Goal: Information Seeking & Learning: Check status

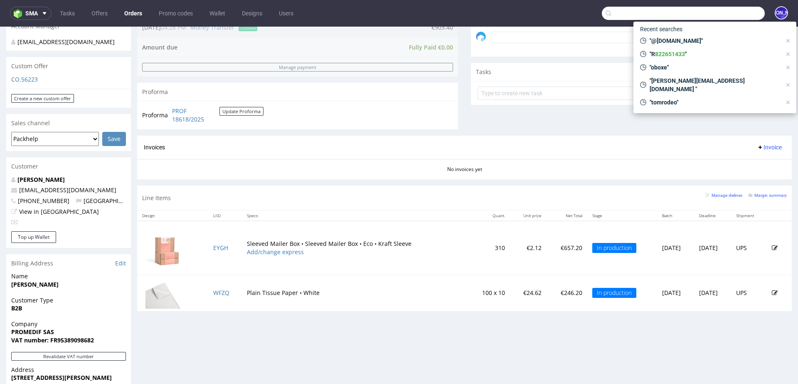
scroll to position [415, 0]
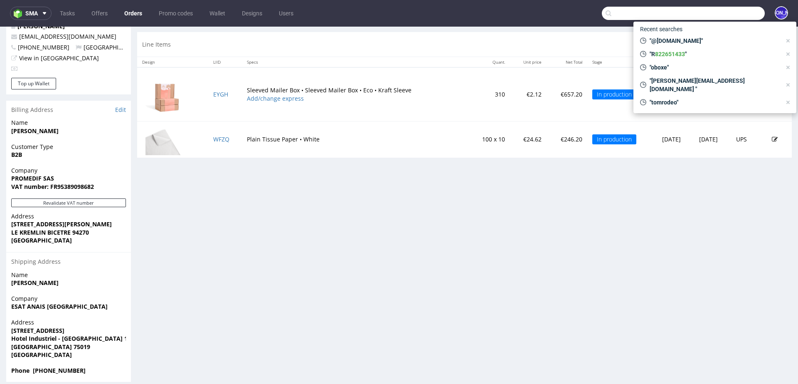
paste input "[PERSON_NAME][EMAIL_ADDRESS][PERSON_NAME][DOMAIN_NAME]"
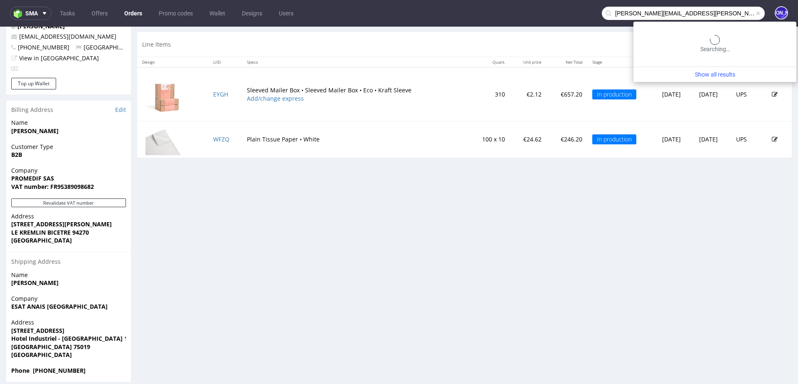
type input "[PERSON_NAME][EMAIL_ADDRESS][PERSON_NAME][DOMAIN_NAME]"
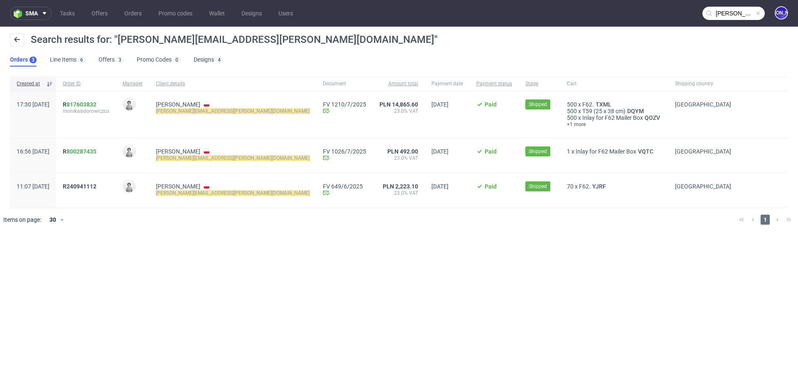
click at [86, 104] on div "R 817603832 monikasidorowiczco" at bounding box center [86, 114] width 60 height 47
click at [89, 104] on span "R 817603832" at bounding box center [80, 104] width 34 height 7
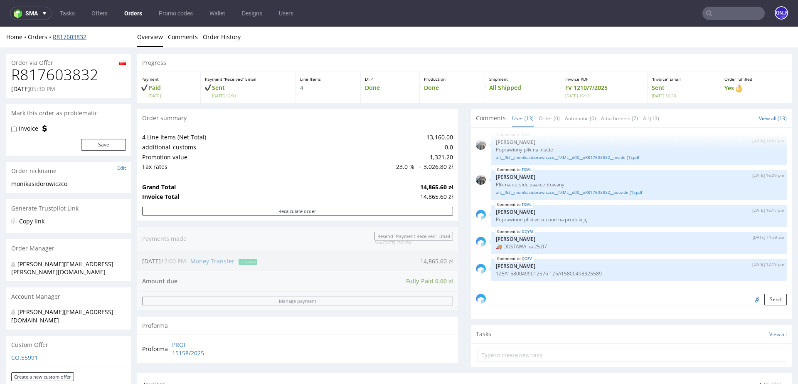
click at [73, 37] on link "R817603832" at bounding box center [70, 37] width 34 height 8
click at [64, 37] on link "R817603832" at bounding box center [70, 37] width 34 height 8
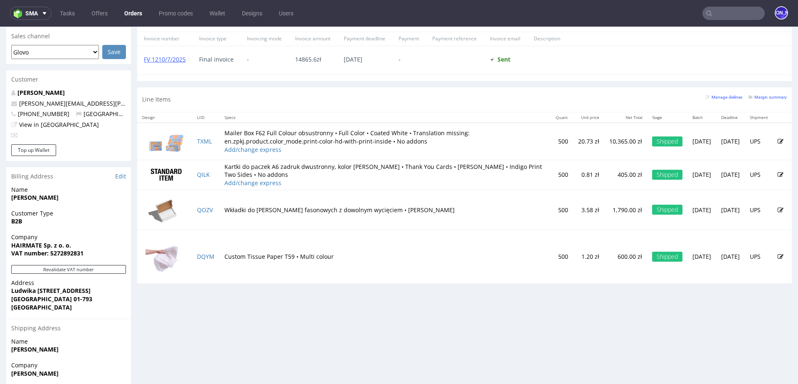
scroll to position [380, 0]
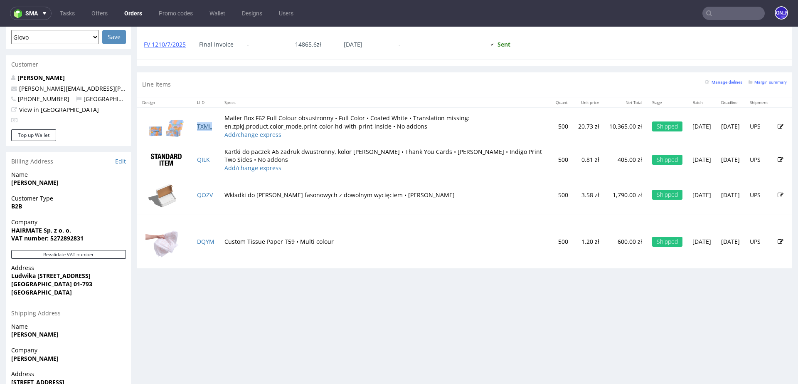
click at [205, 123] on link "TXML" at bounding box center [204, 126] width 15 height 8
click at [208, 191] on link "QOZV" at bounding box center [205, 195] width 16 height 8
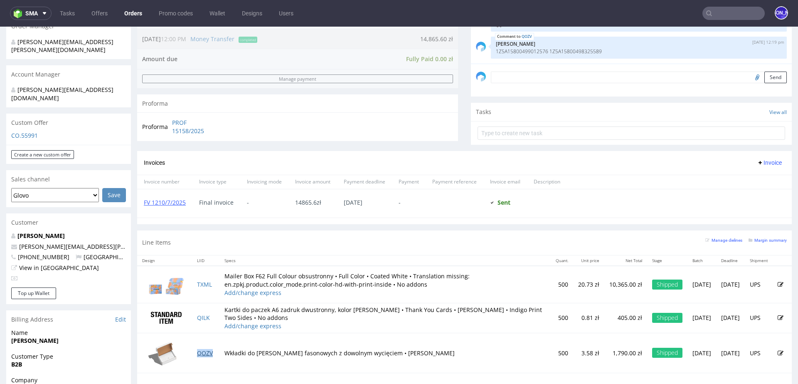
scroll to position [282, 0]
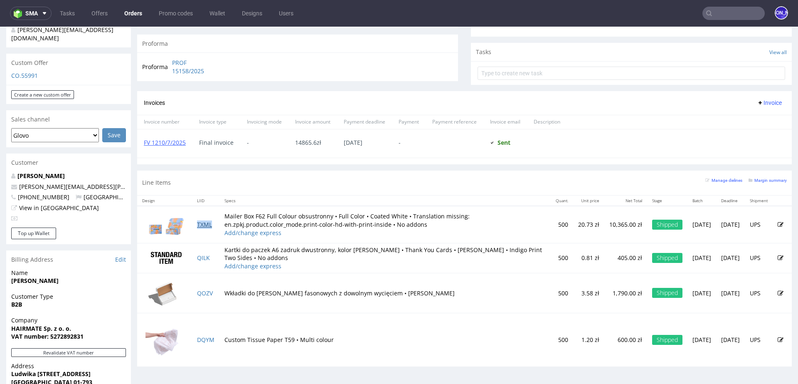
click at [201, 225] on link "TXML" at bounding box center [204, 224] width 15 height 8
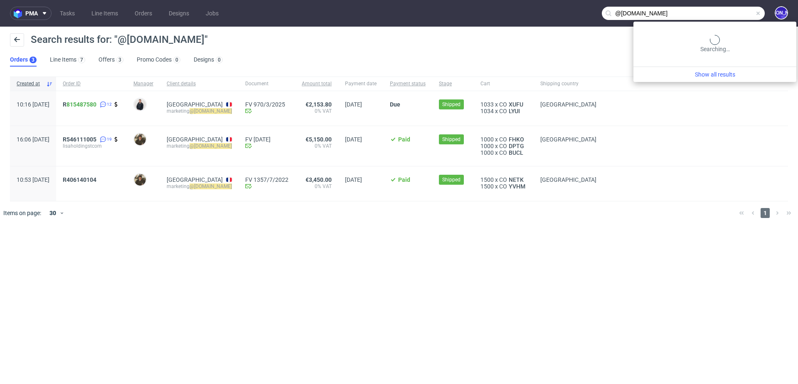
click at [719, 10] on input "@groupesignorini.com" at bounding box center [683, 13] width 163 height 13
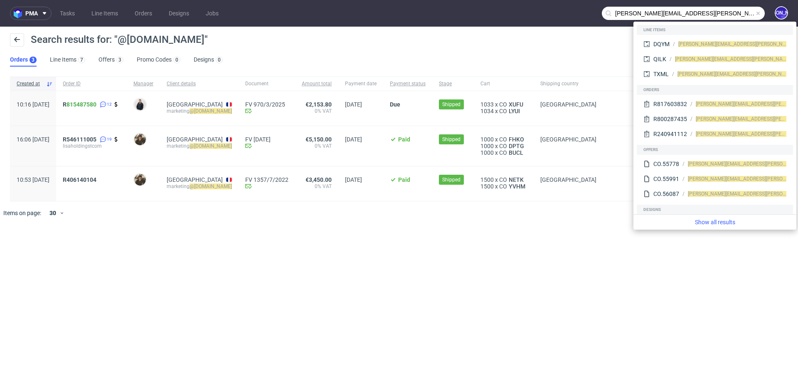
drag, startPoint x: 662, startPoint y: 12, endPoint x: 571, endPoint y: 5, distance: 91.8
click at [571, 5] on nav "pma Tasks Line Items Orders Designs Jobs monika.sidorowicz@hairmate.com JO" at bounding box center [399, 13] width 798 height 27
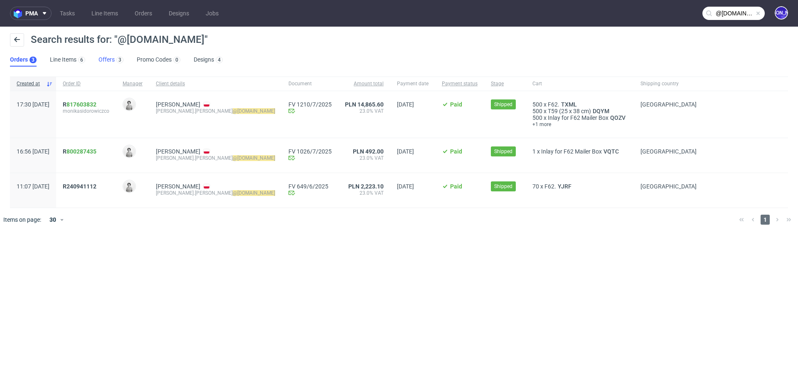
click at [106, 59] on link "Offers 3" at bounding box center [111, 59] width 25 height 13
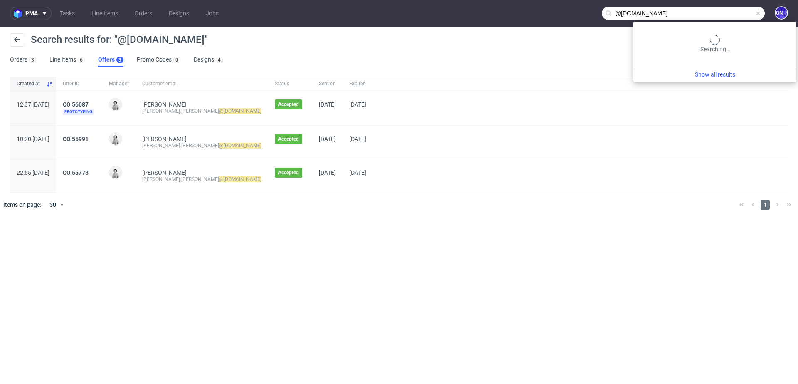
click at [728, 14] on input "@hairmate.com" at bounding box center [683, 13] width 163 height 13
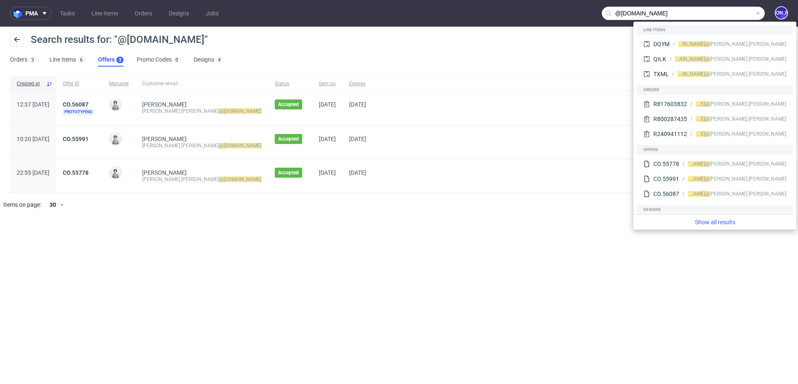
click at [728, 14] on input "@hairmate.com" at bounding box center [683, 13] width 163 height 13
paste input "R240941112"
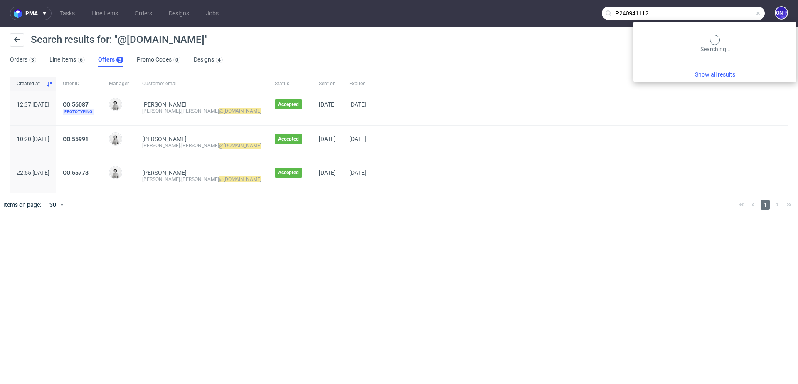
type input "R240941112"
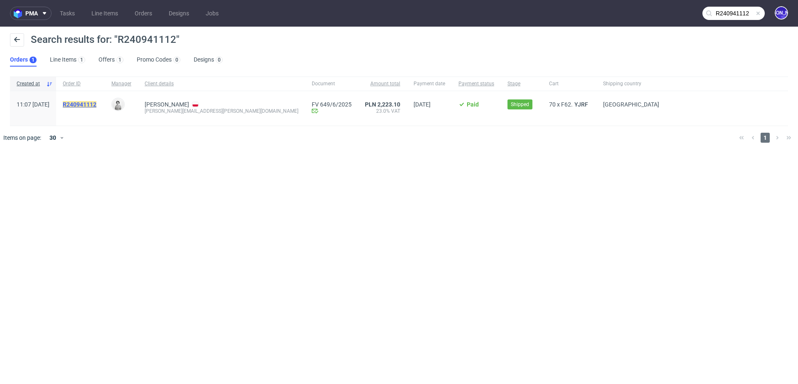
click at [96, 102] on mark "R240941112" at bounding box center [80, 104] width 34 height 7
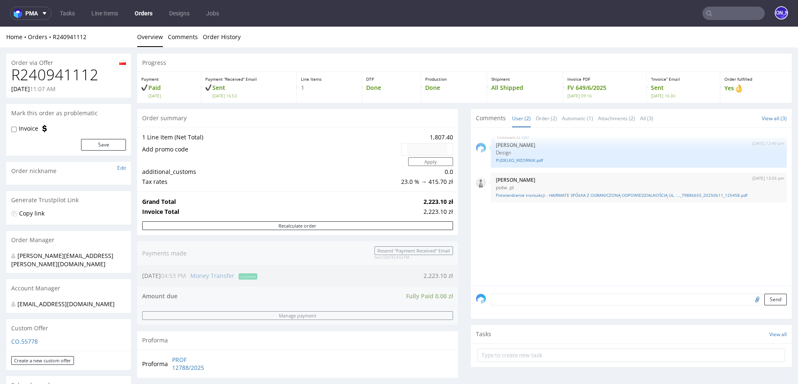
click at [748, 12] on input "text" at bounding box center [734, 13] width 62 height 13
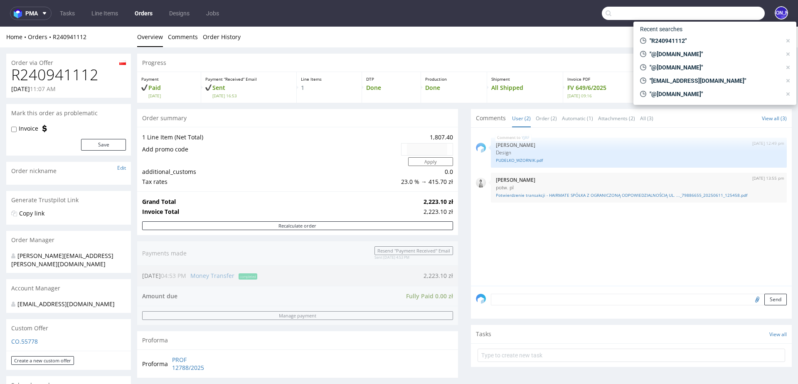
paste input "[PERSON_NAME][EMAIL_ADDRESS][PERSON_NAME][DOMAIN_NAME]"
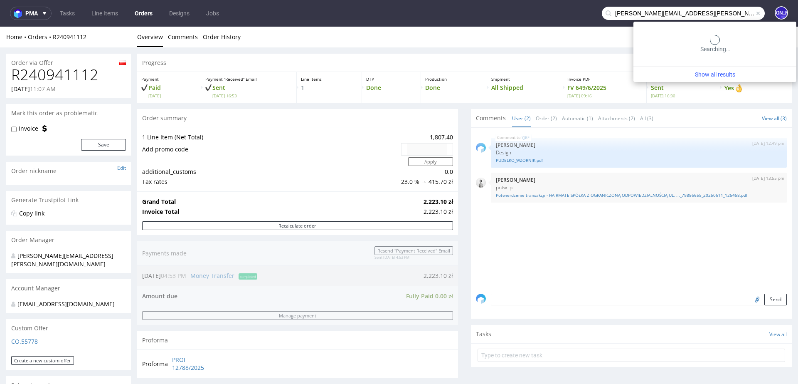
type input "[PERSON_NAME][EMAIL_ADDRESS][PERSON_NAME][DOMAIN_NAME]"
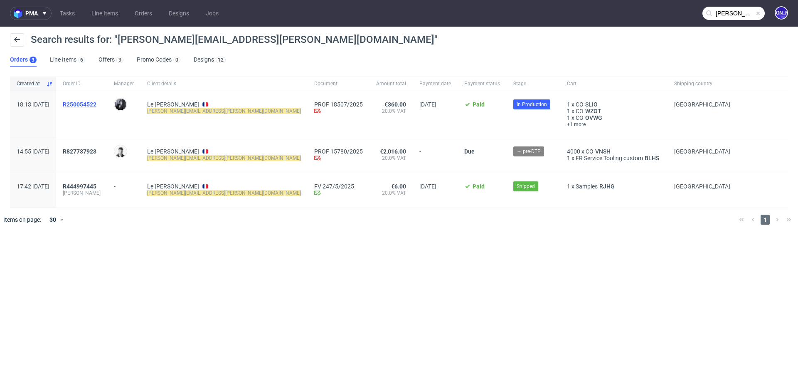
click at [96, 102] on span "R250054522" at bounding box center [80, 104] width 34 height 7
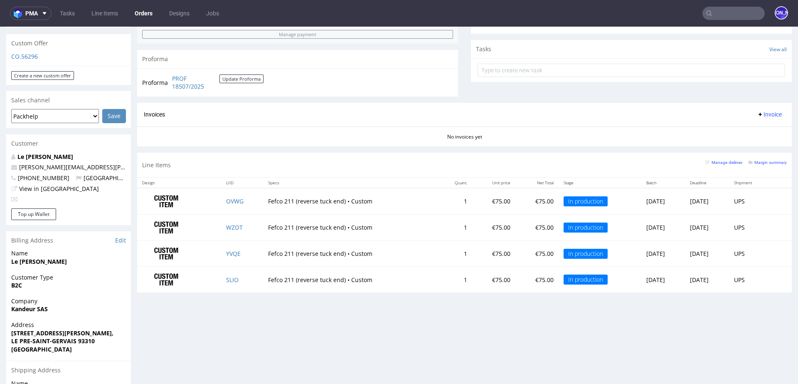
scroll to position [260, 0]
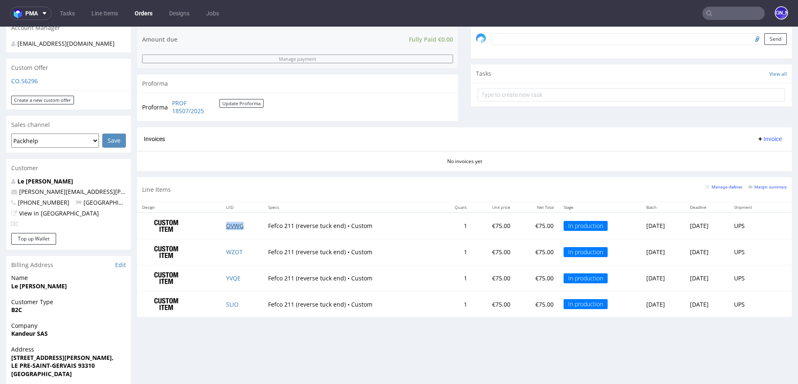
click at [226, 226] on link "OVWG" at bounding box center [234, 226] width 17 height 8
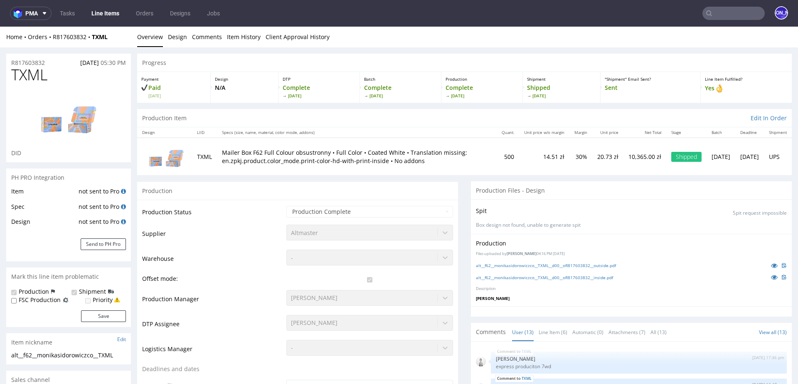
scroll to position [265, 0]
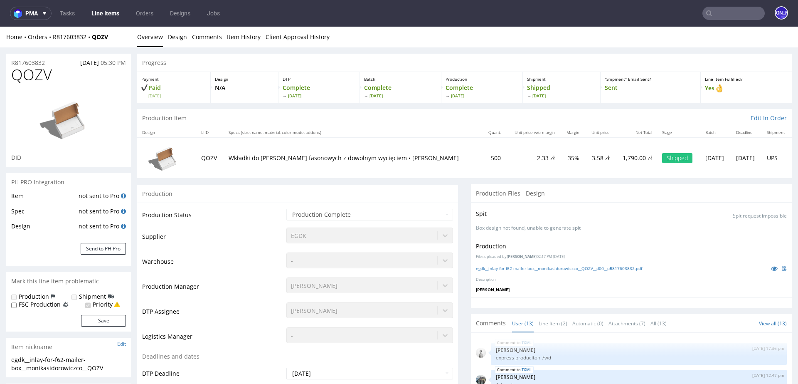
scroll to position [265, 0]
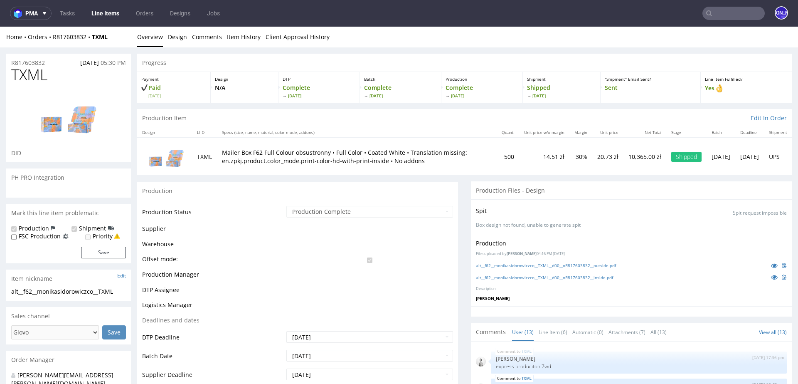
scroll to position [265, 0]
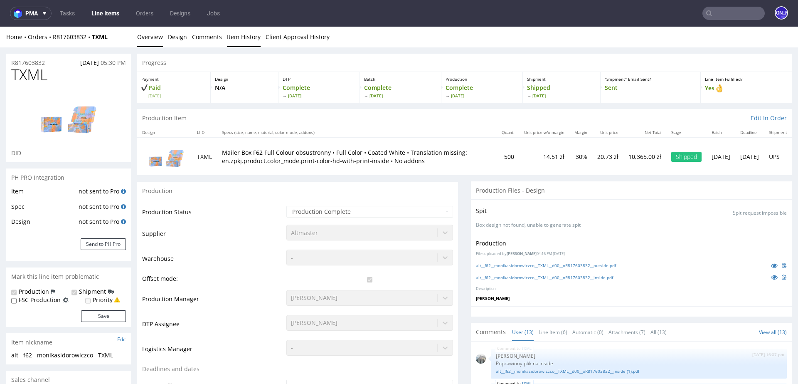
click at [239, 36] on link "Item History" at bounding box center [244, 37] width 34 height 20
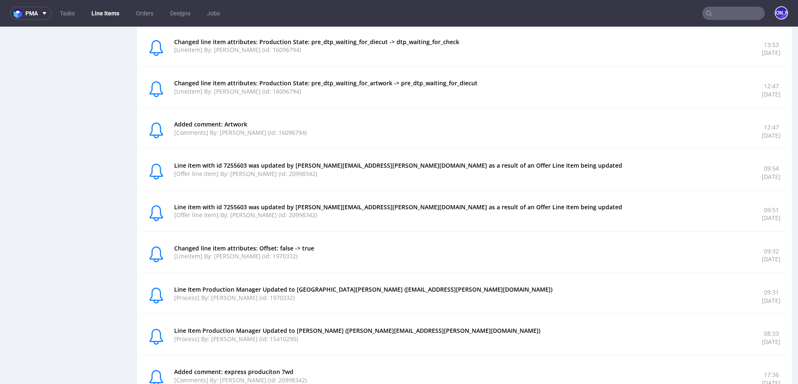
scroll to position [1156, 0]
